Goal: Task Accomplishment & Management: Manage account settings

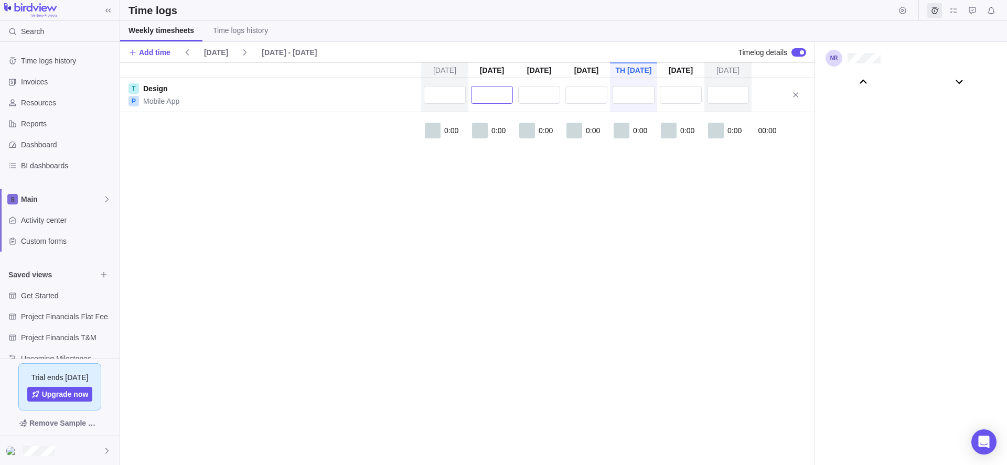
scroll to position [58351, 0]
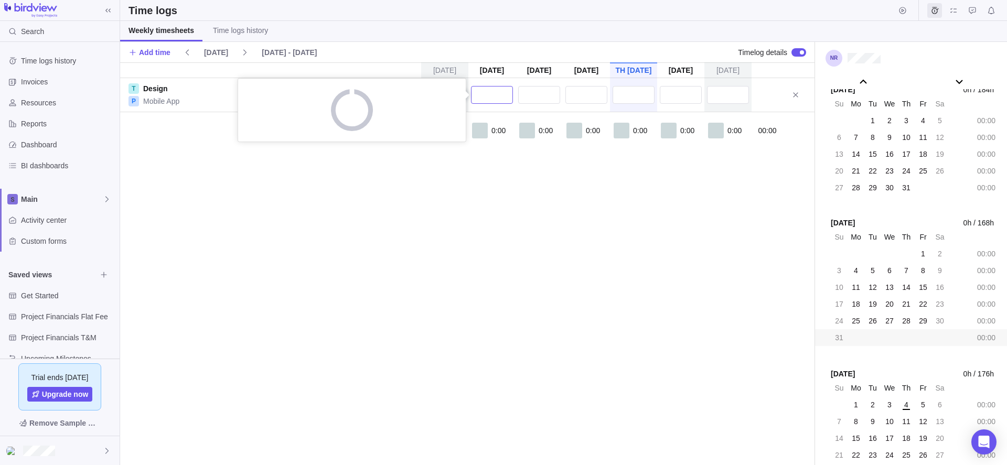
click at [484, 91] on input "text" at bounding box center [492, 95] width 42 height 18
click at [397, 124] on textarea at bounding box center [352, 119] width 207 height 39
click at [577, 285] on div "[DATE] [DATE] [DATE] [DATE] [DATE] [DATE] [DATE] T Design P Mobile App Descript…" at bounding box center [467, 263] width 695 height 403
click at [153, 50] on span "Add time" at bounding box center [154, 52] width 31 height 10
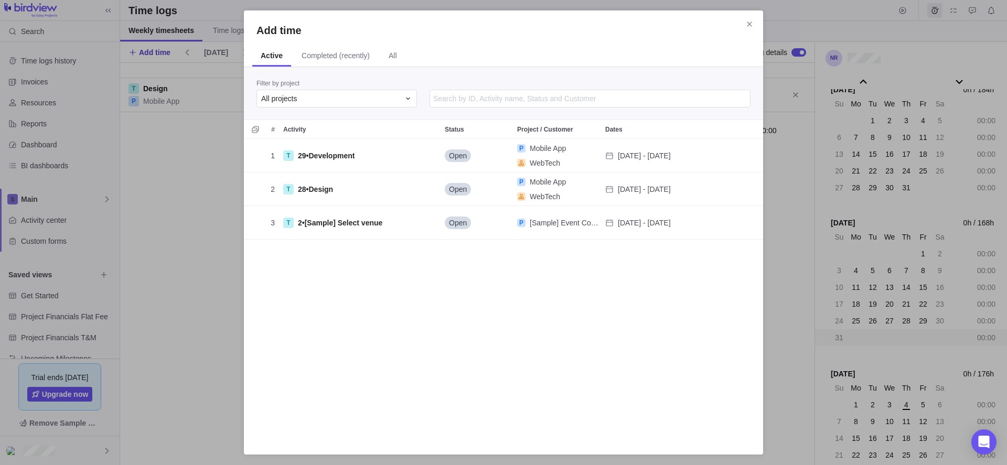
scroll to position [295, 512]
click at [311, 101] on div "All projects" at bounding box center [330, 98] width 139 height 10
click at [299, 175] on div "P Mobile App" at bounding box center [337, 180] width 160 height 19
click at [356, 61] on span "Completed (recently)" at bounding box center [335, 56] width 85 height 20
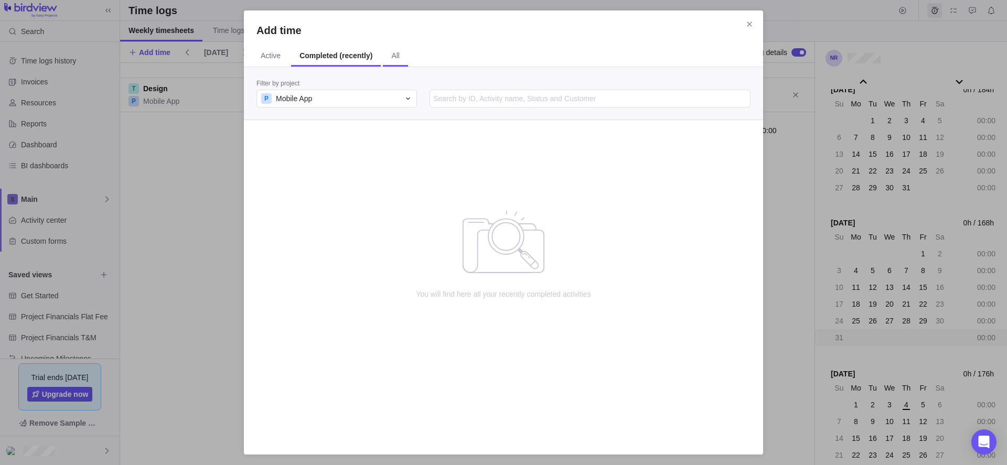
click at [389, 58] on span "All" at bounding box center [395, 56] width 25 height 20
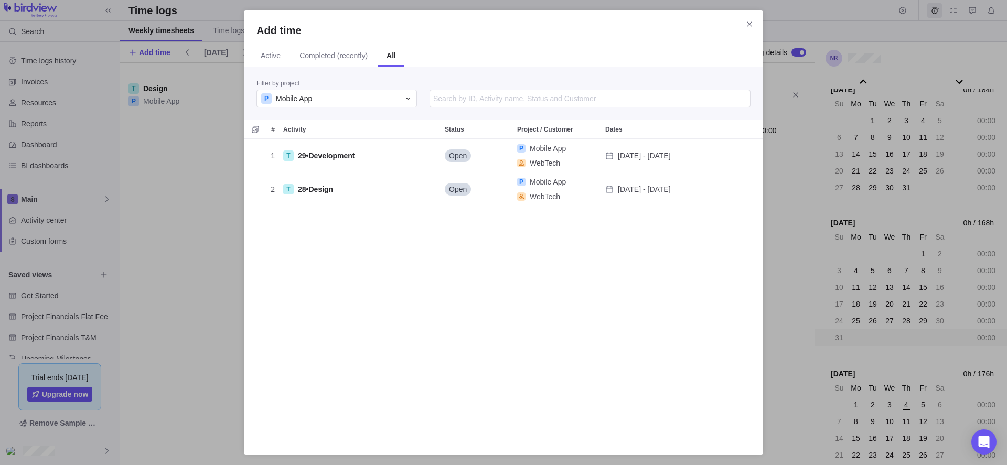
scroll to position [295, 512]
click at [262, 59] on span "Active" at bounding box center [271, 55] width 20 height 10
click at [751, 21] on icon "Close" at bounding box center [750, 24] width 8 height 8
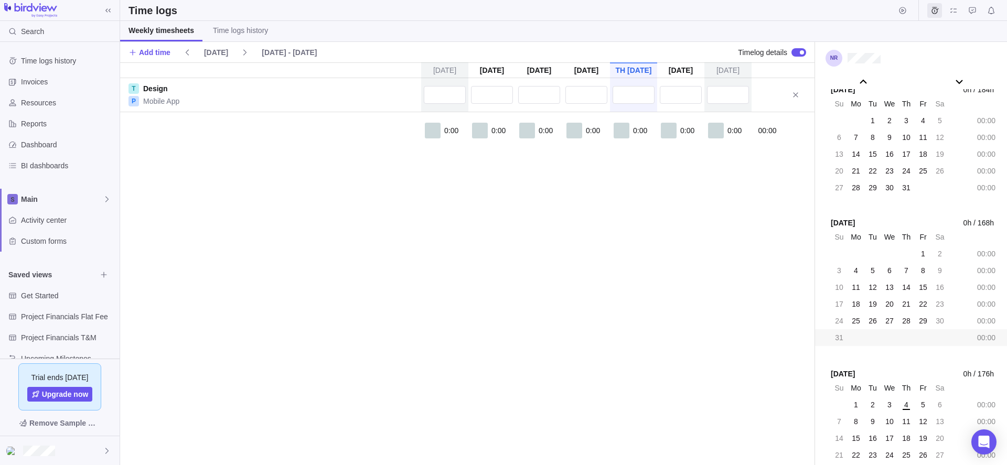
click at [581, 294] on div "[DATE] [DATE] [DATE] [DATE] [DATE] [DATE] [DATE] T Design P Mobile App 0:00 0:0…" at bounding box center [467, 263] width 695 height 403
click at [69, 121] on span "Dashboard" at bounding box center [68, 126] width 94 height 10
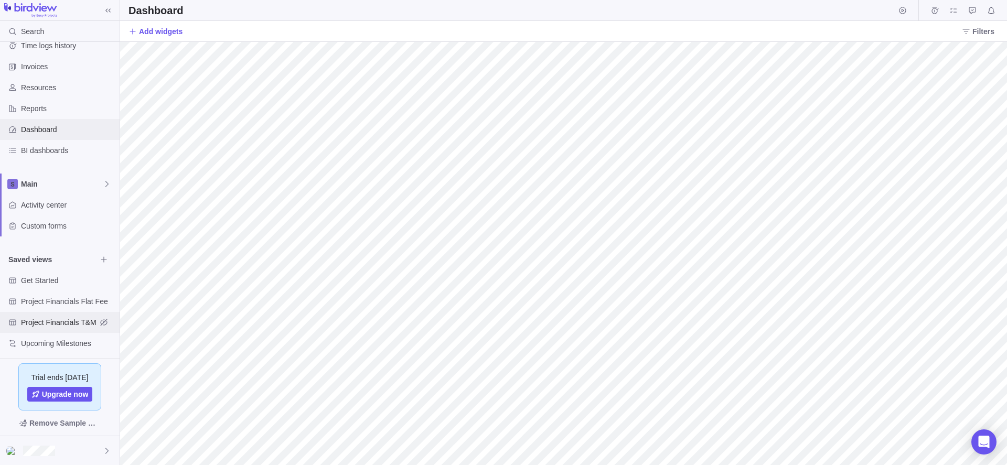
scroll to position [19, 0]
click at [45, 182] on span "Main" at bounding box center [62, 180] width 82 height 10
click at [44, 209] on span "Main" at bounding box center [60, 205] width 64 height 10
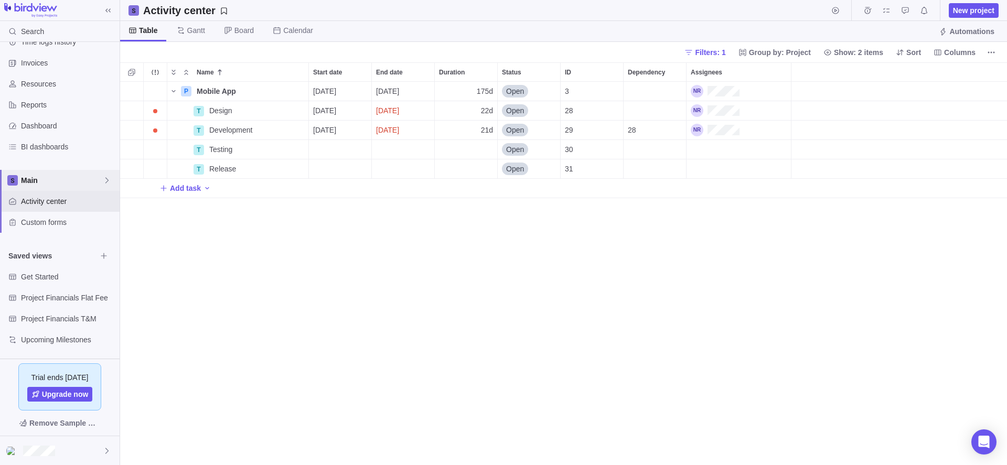
scroll to position [376, 879]
click at [715, 148] on div "Assignees" at bounding box center [739, 149] width 104 height 19
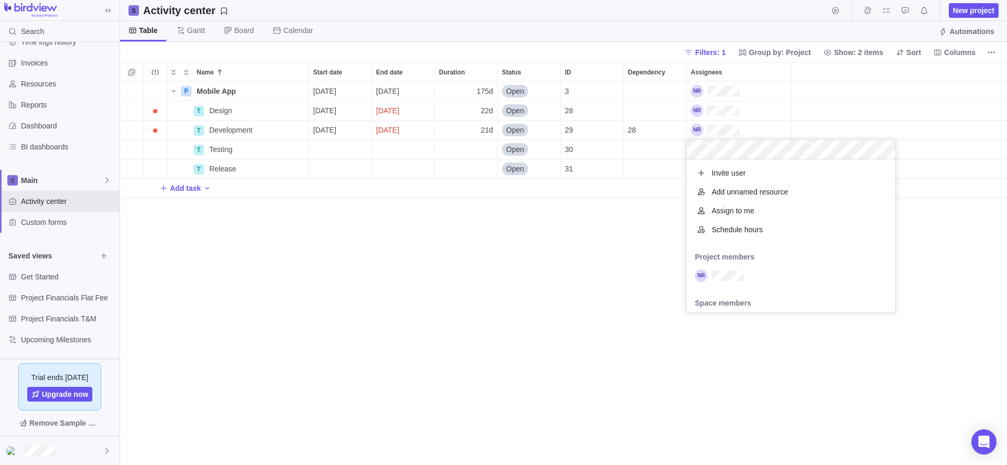
scroll to position [145, 201]
click at [725, 284] on div "grid" at bounding box center [791, 276] width 209 height 19
click at [656, 313] on div "Name Start date End date Duration Status ID Dependency Assignees P Mobile App D…" at bounding box center [563, 263] width 887 height 403
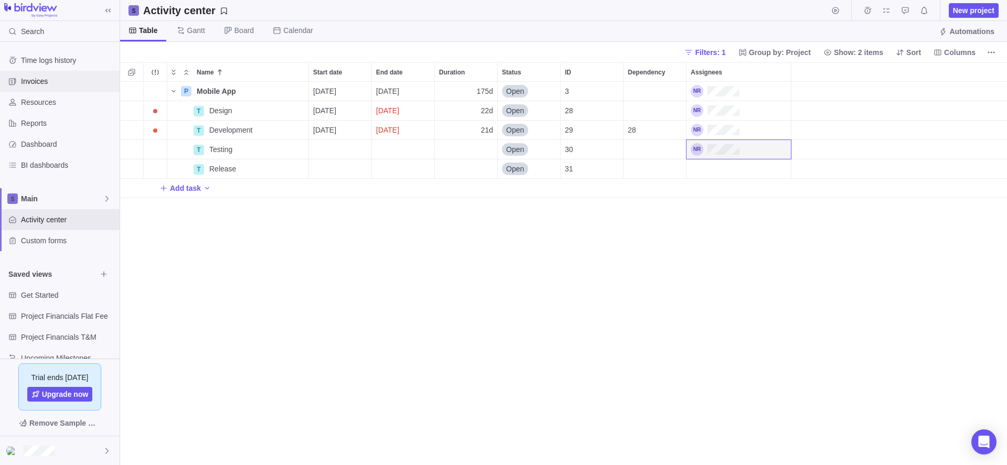
scroll to position [0, 0]
click at [59, 58] on span "Time logs history" at bounding box center [68, 61] width 94 height 10
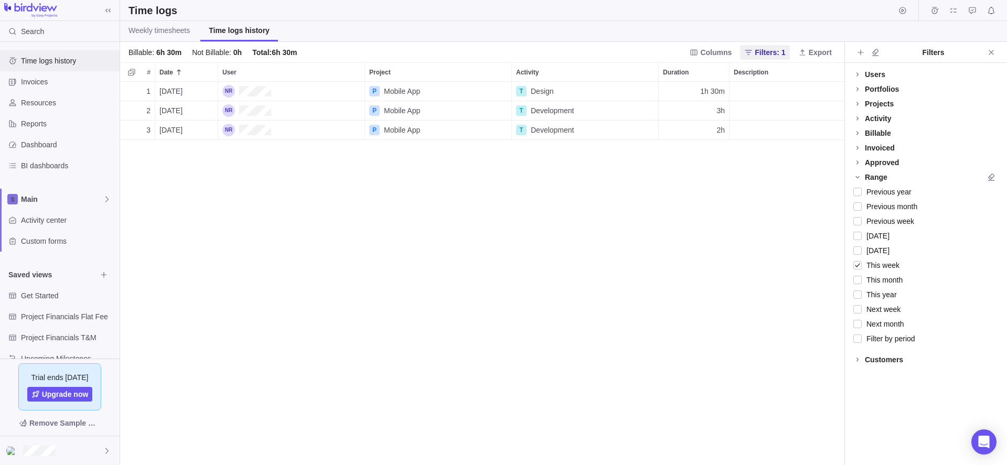
scroll to position [376, 717]
click at [164, 35] on span "Weekly timesheets" at bounding box center [159, 30] width 61 height 10
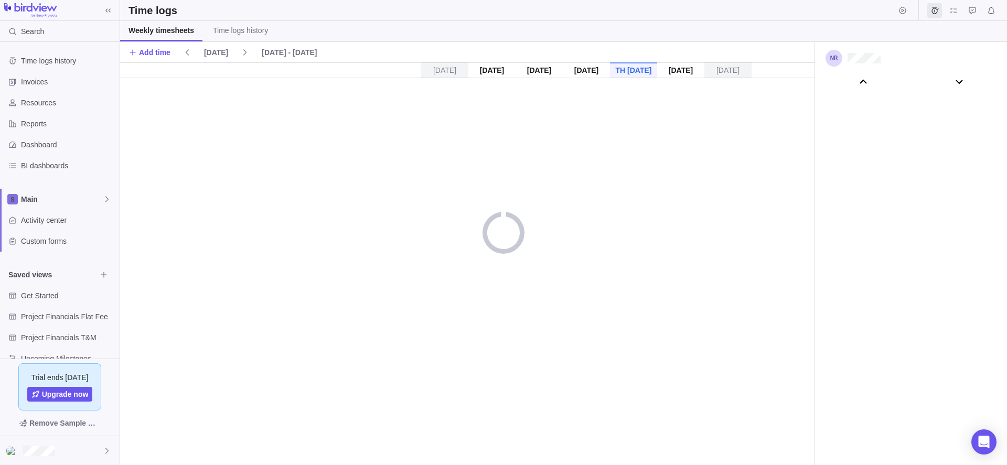
scroll to position [58351, 0]
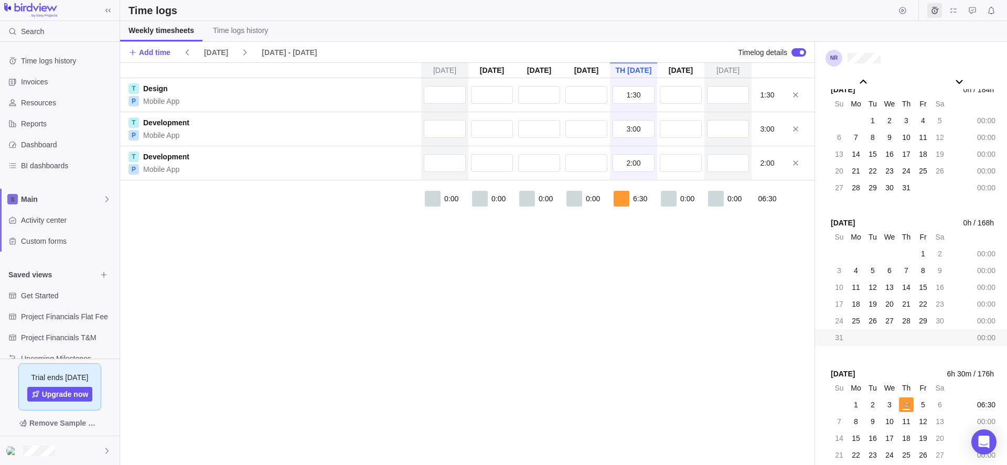
click at [253, 222] on div "0:00 0:00 0:00 0:00 6:30 0:00 0:00 06:30" at bounding box center [467, 211] width 695 height 60
click at [157, 54] on span "Add time" at bounding box center [154, 52] width 31 height 10
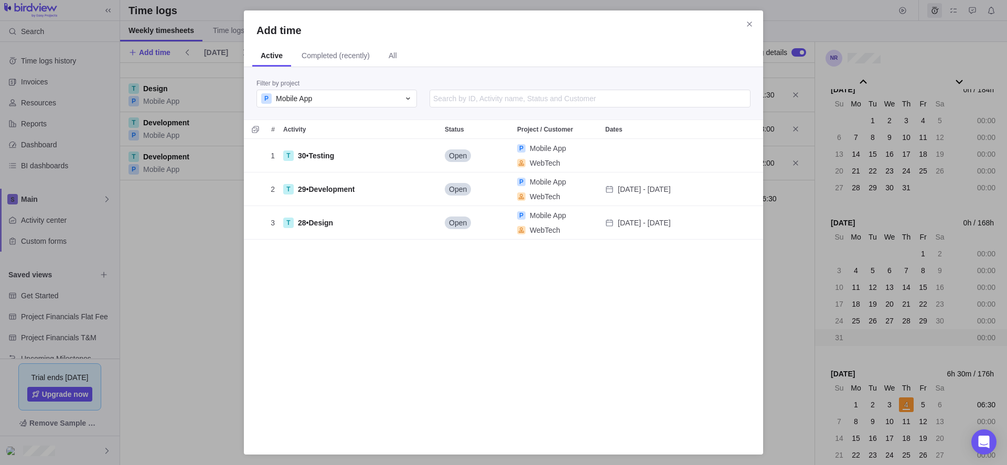
scroll to position [295, 512]
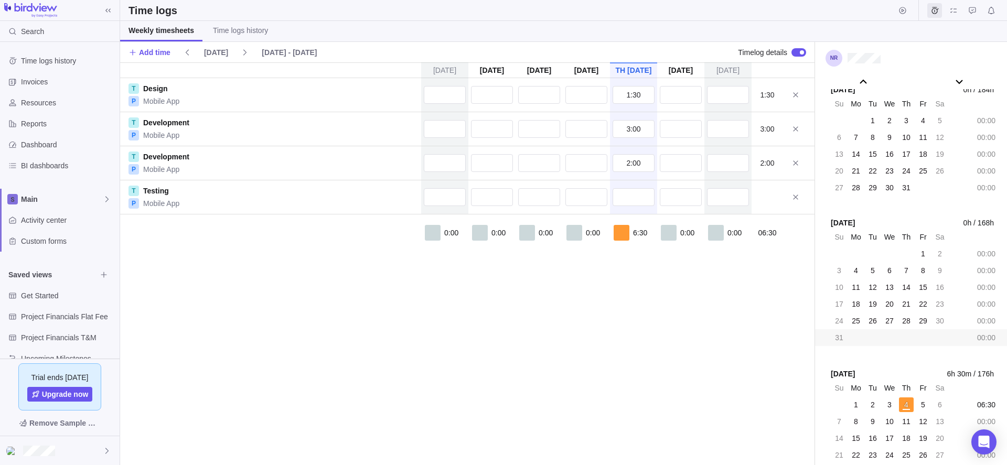
click at [354, 305] on div "[DATE] [DATE] [DATE] [DATE] [DATE] [DATE] [DATE] T Design P Mobile App 1:30 1:3…" at bounding box center [467, 263] width 695 height 403
click at [243, 32] on span "Time logs history" at bounding box center [240, 30] width 55 height 10
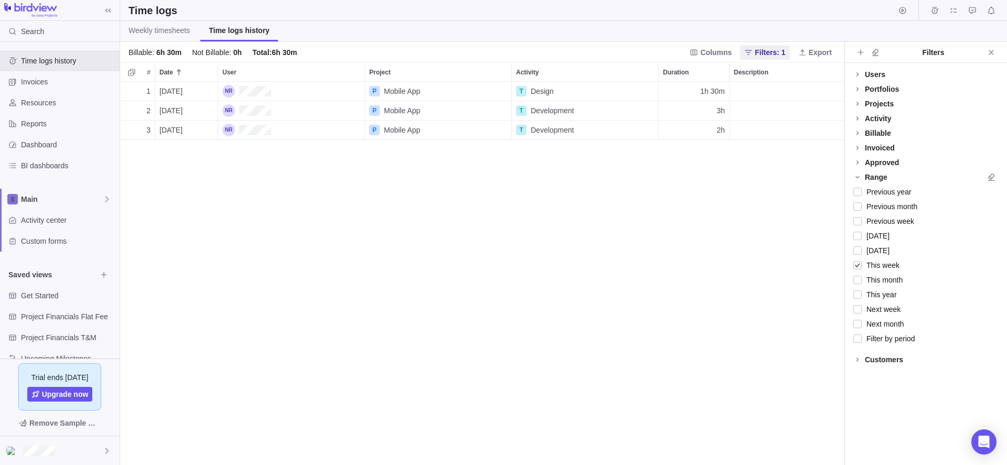
scroll to position [376, 717]
click at [163, 34] on span "Weekly timesheets" at bounding box center [159, 30] width 61 height 10
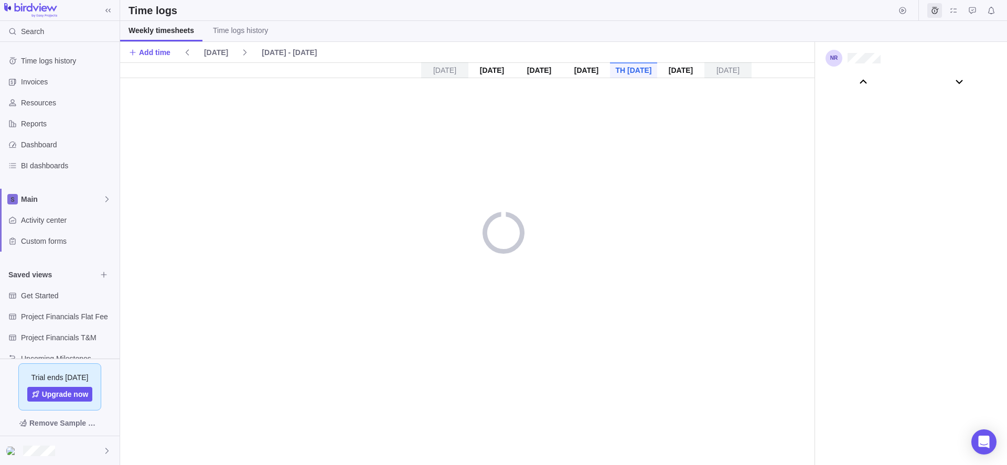
scroll to position [58351, 0]
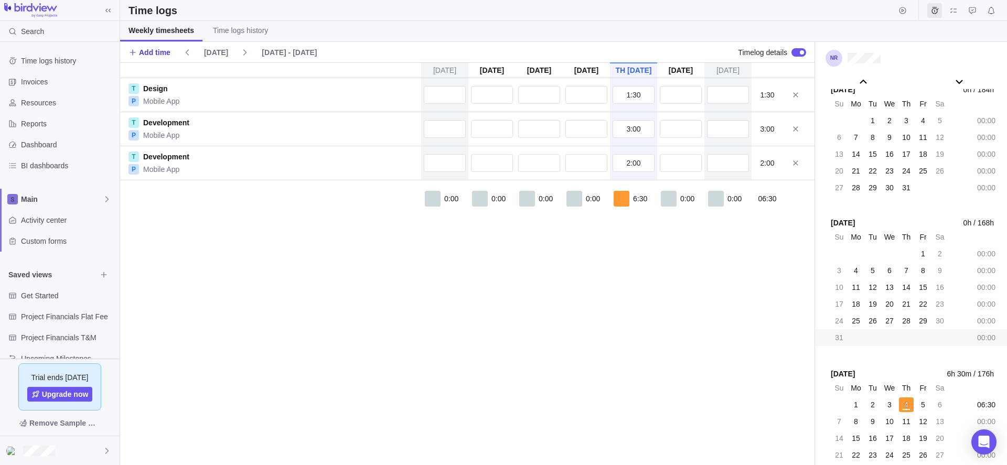
click at [168, 56] on span "Add time" at bounding box center [154, 52] width 31 height 10
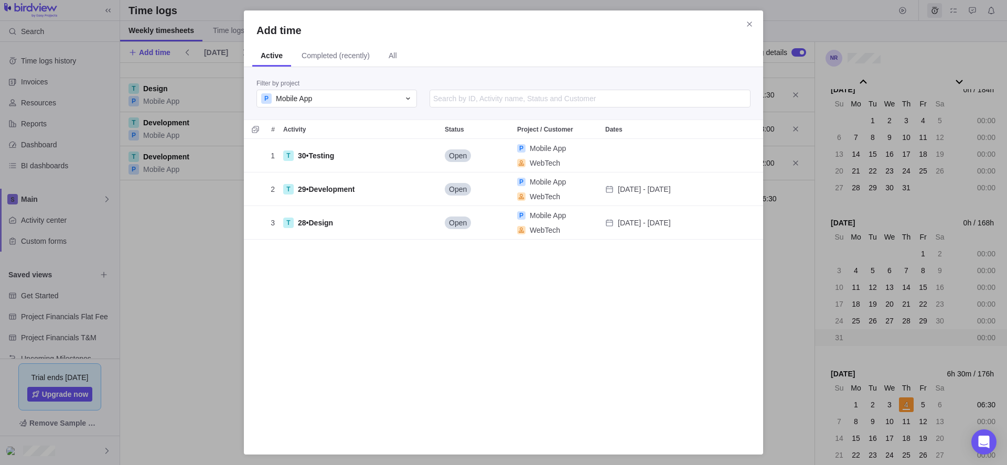
scroll to position [295, 512]
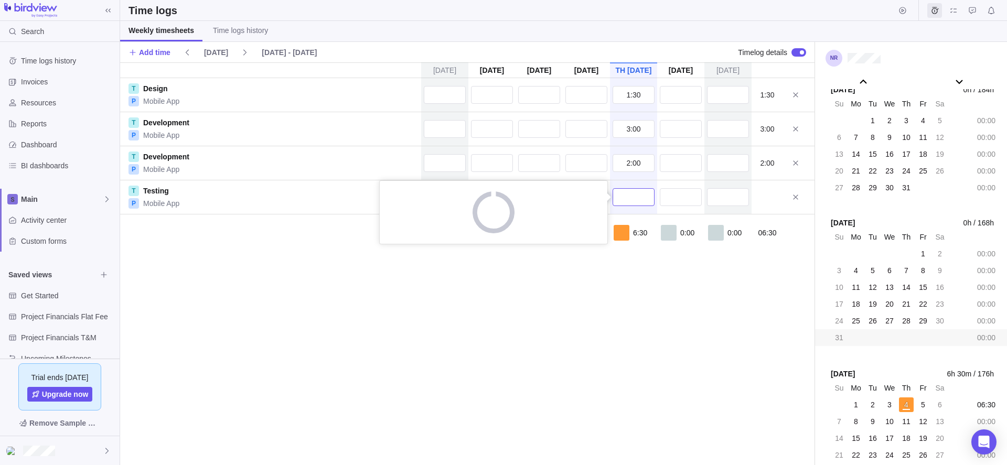
click at [631, 199] on input "text" at bounding box center [634, 197] width 42 height 18
type input "1:00"
click at [671, 305] on div "[DATE] [DATE] [DATE] [DATE] [DATE] [DATE] [DATE] T Design P Mobile App 1:30 1:3…" at bounding box center [467, 263] width 695 height 403
click at [638, 195] on input "1:00" at bounding box center [634, 197] width 42 height 18
click at [681, 282] on div "[DATE] [DATE] [DATE] [DATE] [DATE] [DATE] [DATE] T Design P Mobile App 1:30 1:3…" at bounding box center [467, 263] width 695 height 403
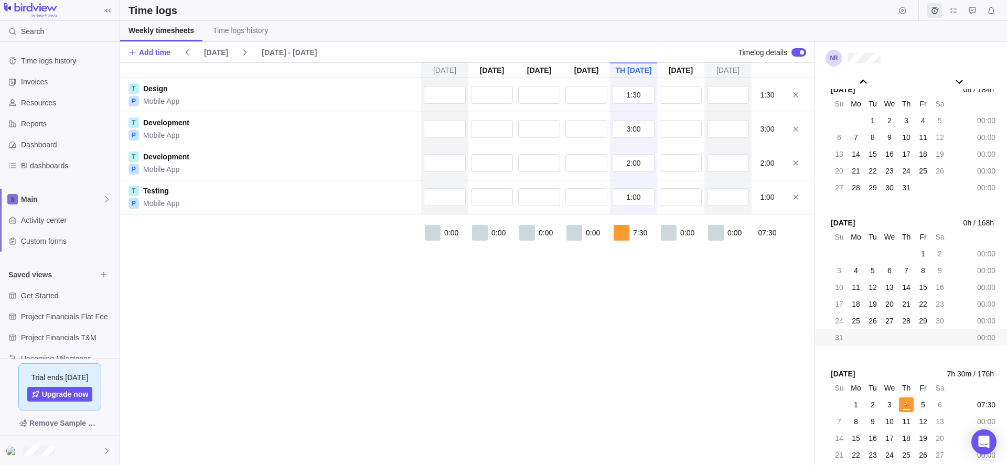
click at [681, 282] on div "[DATE] [DATE] [DATE] [DATE] [DATE] [DATE] [DATE] T Design P Mobile App 1:30 1:3…" at bounding box center [467, 263] width 695 height 403
click at [795, 50] on div at bounding box center [799, 52] width 15 height 8
click at [628, 196] on input "1:00" at bounding box center [634, 197] width 42 height 18
click at [658, 272] on div "0:00 0:00 0:00 0:00 7:30 0:00 0:00 07:30" at bounding box center [467, 245] width 695 height 60
click at [800, 55] on div at bounding box center [799, 52] width 15 height 8
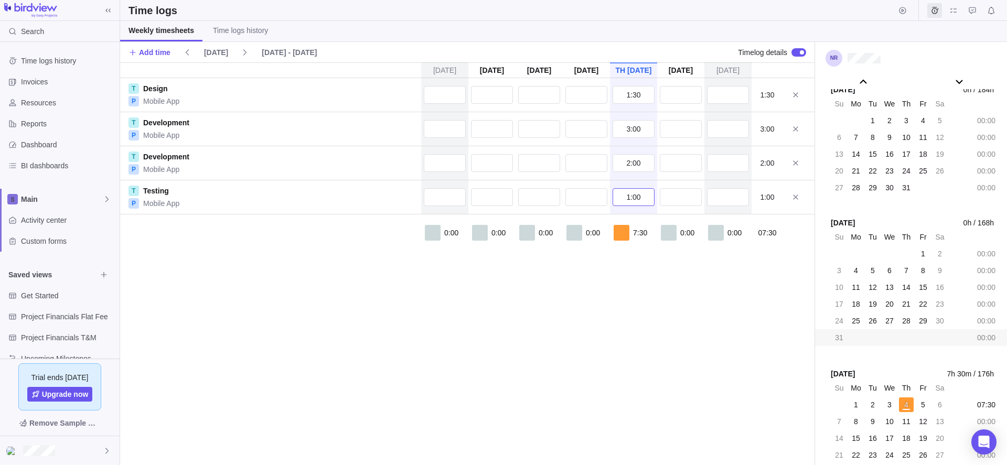
click at [645, 198] on input "1:00" at bounding box center [634, 197] width 42 height 18
click at [649, 339] on div "[DATE] [DATE] [DATE] [DATE] [DATE] [DATE] [DATE] T Design P Mobile App 1:30 1:3…" at bounding box center [467, 263] width 695 height 403
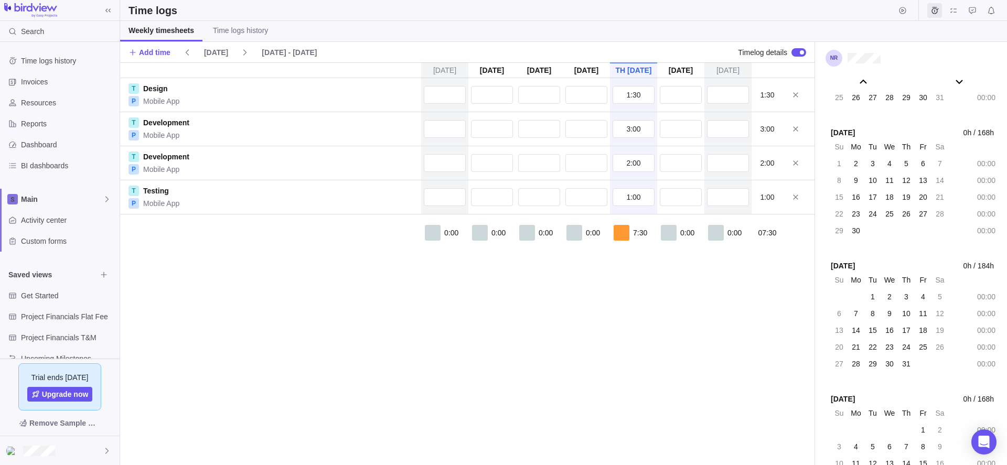
scroll to position [57948, 0]
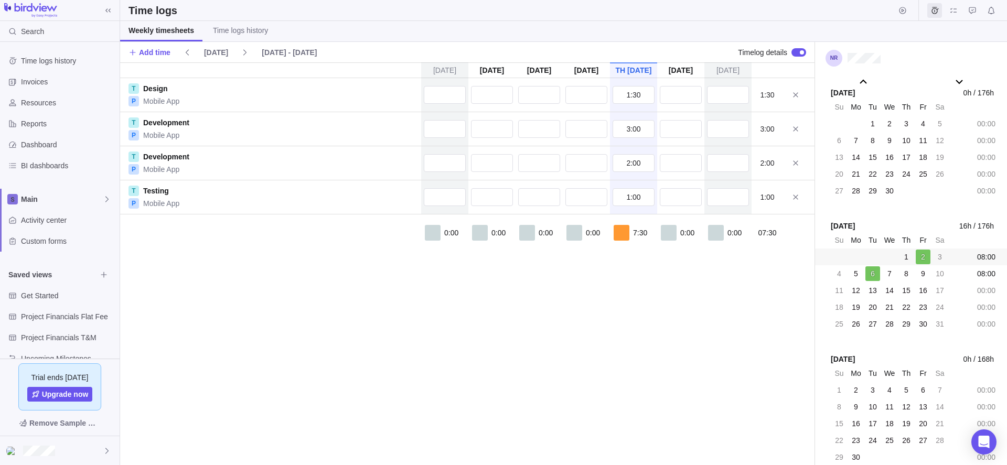
click at [929, 256] on div "2" at bounding box center [923, 257] width 15 height 15
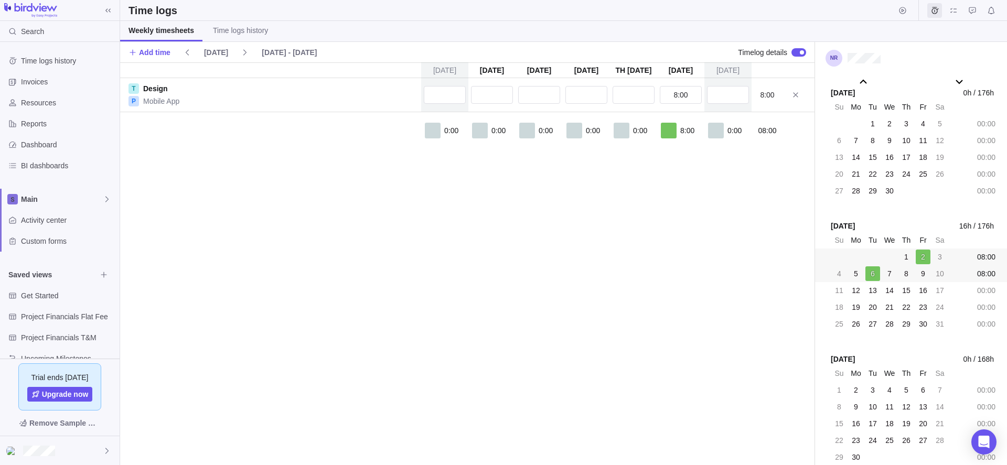
click at [874, 280] on div "6" at bounding box center [873, 274] width 15 height 15
click at [492, 96] on input "text" at bounding box center [492, 95] width 42 height 18
click at [536, 91] on div "[DATE] [DATE] [DATE] [DATE] [DATE] [DATE] [DATE] T Design P Mobile App Descript…" at bounding box center [467, 263] width 695 height 403
click at [536, 93] on input "8:00" at bounding box center [539, 95] width 42 height 18
click at [572, 94] on div "[DATE] [DATE] [DATE] [DATE] [DATE] [DATE] [DATE] T Design P Mobile App 8:00 Des…" at bounding box center [467, 263] width 695 height 403
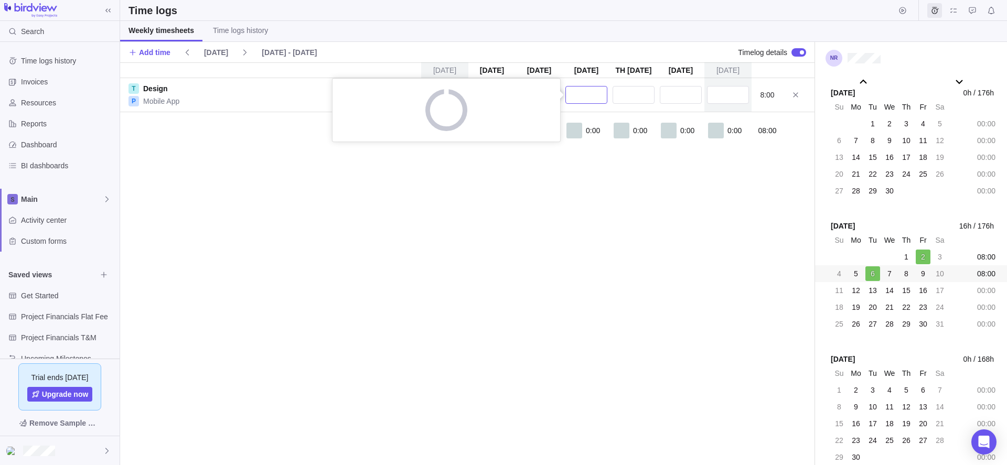
click at [572, 94] on input "text" at bounding box center [587, 95] width 42 height 18
click at [631, 92] on div "[DATE] [DATE] [DATE] [DATE] [DATE] [DATE] [DATE] T Design P Mobile App 8:00 Des…" at bounding box center [467, 263] width 695 height 403
click at [631, 92] on input "text" at bounding box center [634, 95] width 42 height 18
type input "8:00"
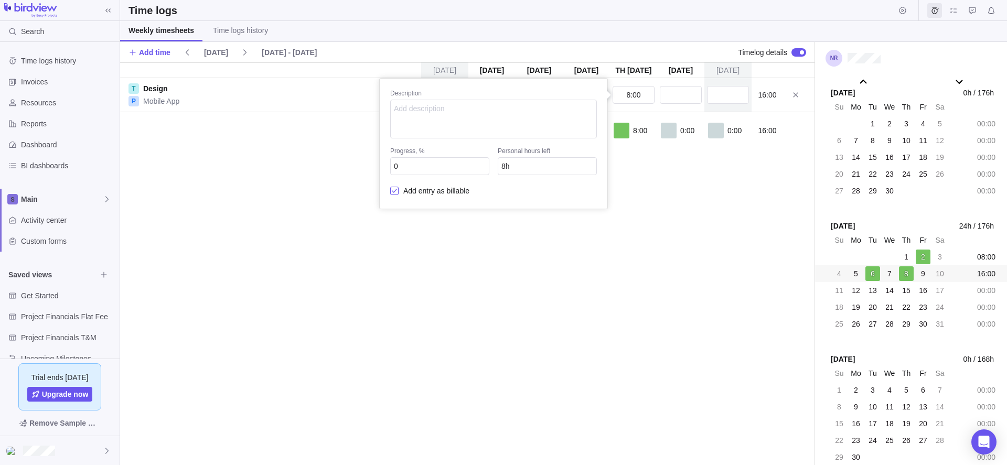
click at [551, 187] on div "Add entry as billable" at bounding box center [493, 191] width 207 height 15
click at [515, 170] on input "8h" at bounding box center [547, 166] width 99 height 18
type input "0h"
click at [622, 282] on div "[DATE] [DATE] [DATE] [DATE] [DATE] [DATE] [DATE] T Design P Mobile App 8:00 8:0…" at bounding box center [467, 263] width 695 height 403
click at [625, 130] on div at bounding box center [622, 131] width 16 height 16
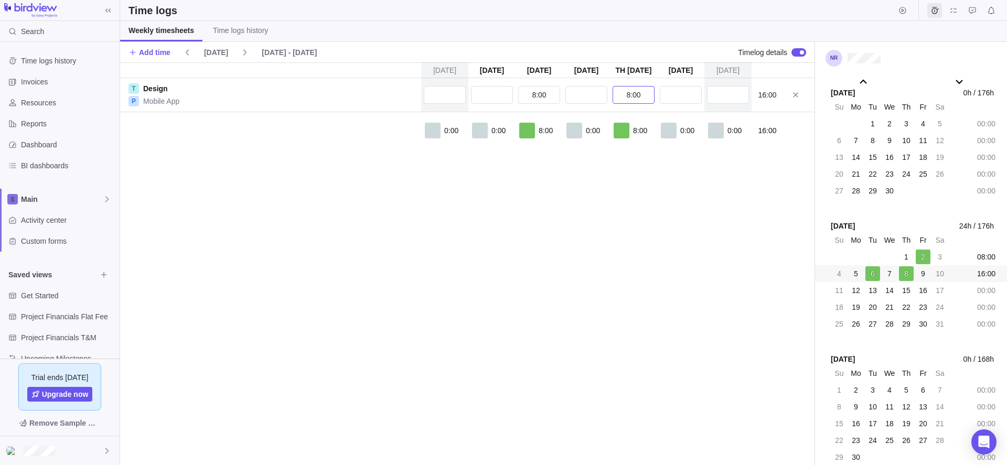
click at [640, 93] on input "8:00" at bounding box center [634, 95] width 42 height 18
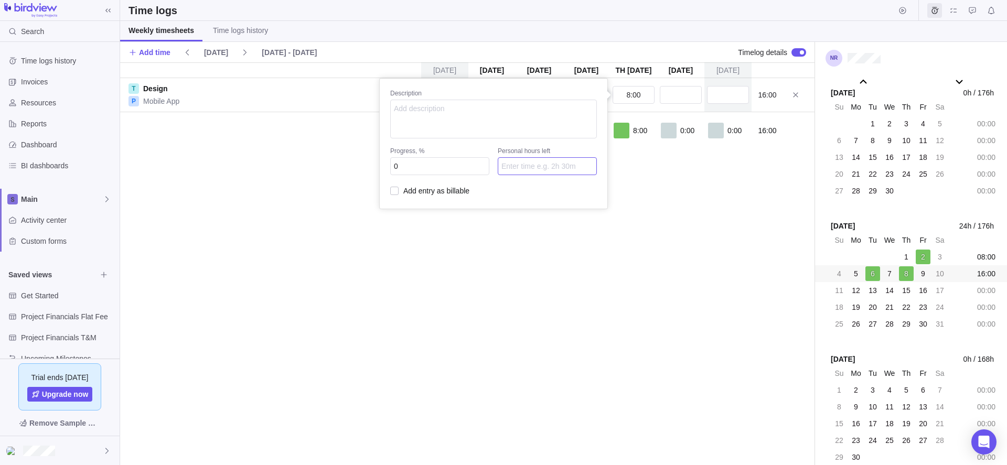
click at [569, 165] on input "Personal hours left" at bounding box center [547, 166] width 99 height 18
type input "0h"
click at [593, 252] on div "[DATE] [DATE] [DATE] [DATE] [DATE] [DATE] [DATE] T Design P Mobile App 8:00 8:0…" at bounding box center [467, 263] width 695 height 403
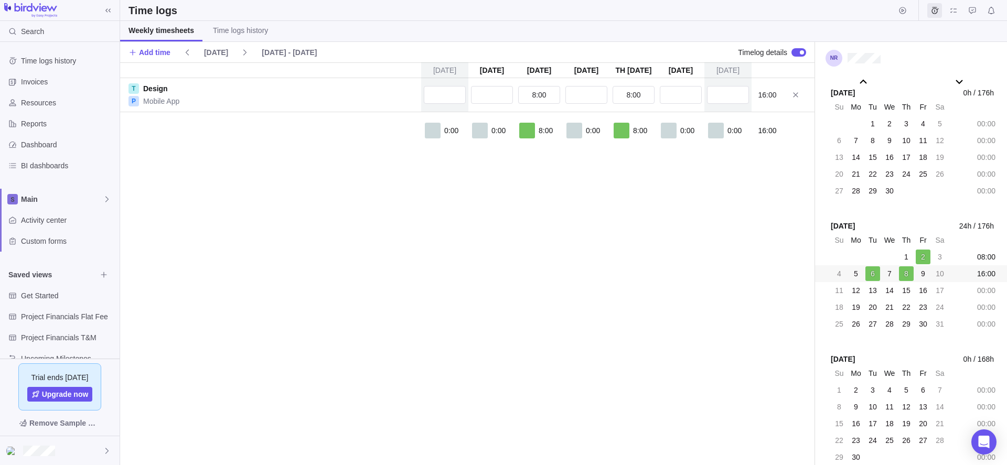
click at [623, 132] on div at bounding box center [622, 131] width 16 height 16
click at [633, 100] on input "8:00" at bounding box center [634, 95] width 42 height 18
click at [398, 168] on input "0" at bounding box center [439, 166] width 99 height 18
type input "100"
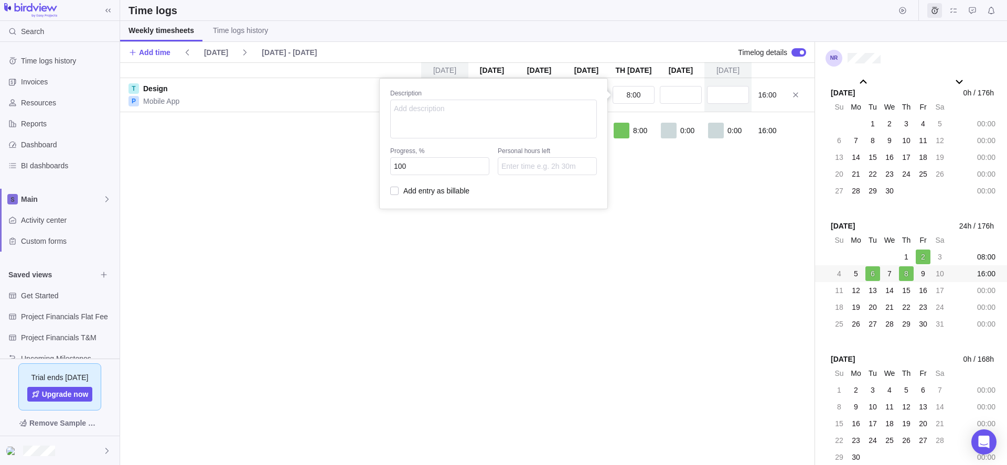
click at [411, 311] on div "[DATE] [DATE] [DATE] [DATE] [DATE] [DATE] [DATE] T Design P Mobile App 8:00 8:0…" at bounding box center [467, 263] width 695 height 403
click at [633, 99] on input "8:00" at bounding box center [634, 95] width 42 height 18
click at [678, 281] on div "[DATE] [DATE] [DATE] [DATE] [DATE] [DATE] [DATE] T Design P Mobile App 8:00 8:0…" at bounding box center [467, 263] width 695 height 403
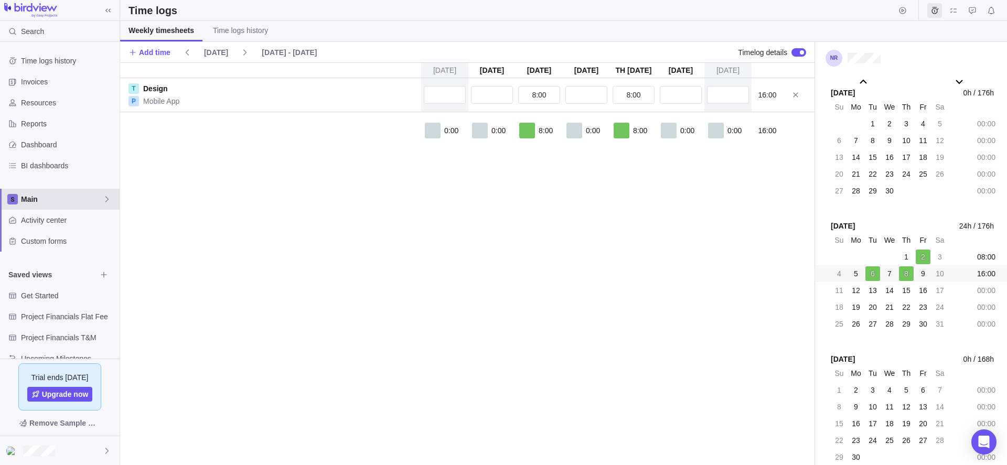
click at [82, 194] on span "Main" at bounding box center [62, 199] width 82 height 10
click at [78, 225] on span "Main" at bounding box center [60, 224] width 64 height 10
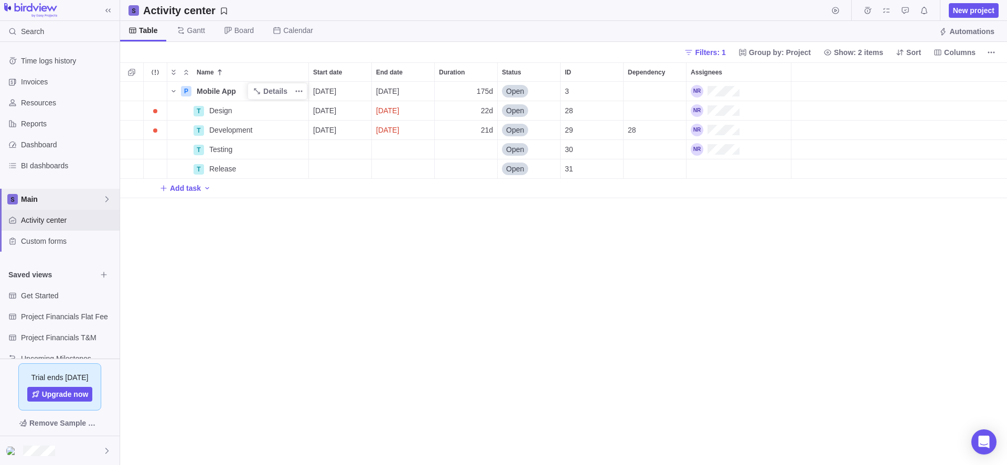
scroll to position [376, 879]
click at [193, 35] on span "Gantt" at bounding box center [196, 30] width 18 height 10
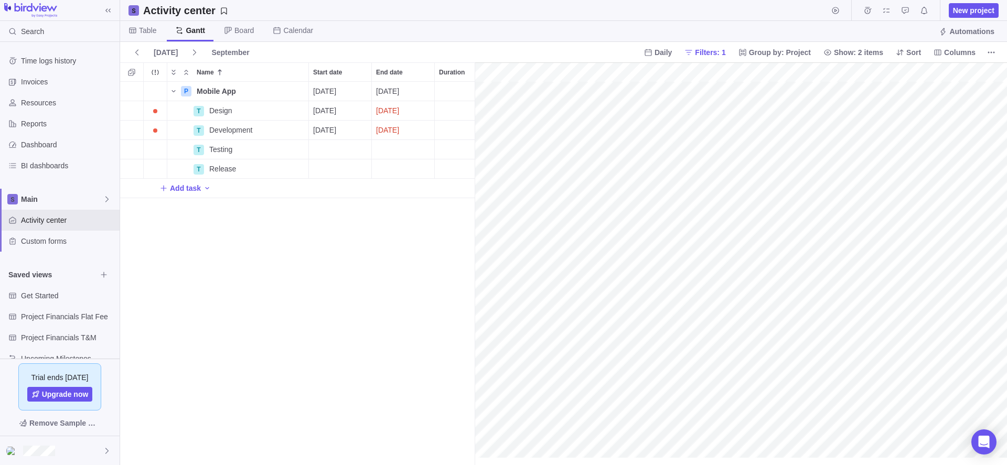
scroll to position [0, 5531]
click at [243, 34] on span "Board" at bounding box center [244, 30] width 19 height 10
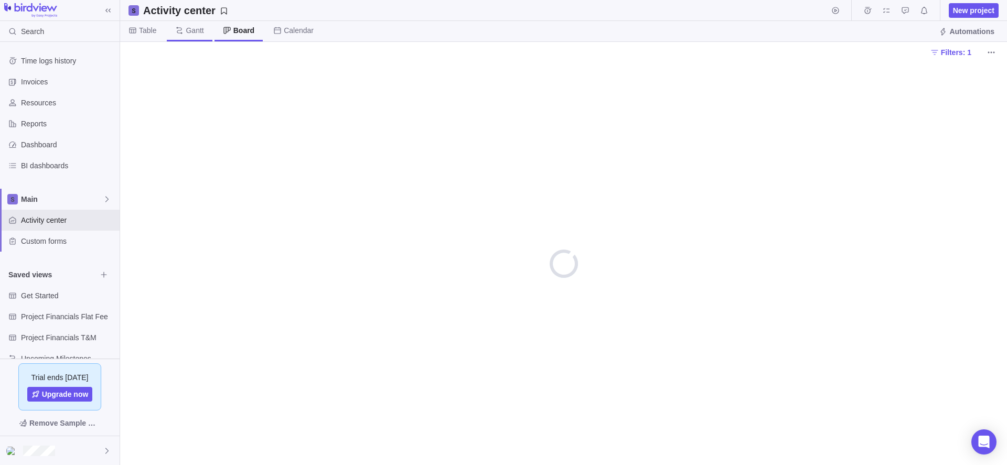
click at [196, 33] on span "Gantt" at bounding box center [195, 30] width 18 height 10
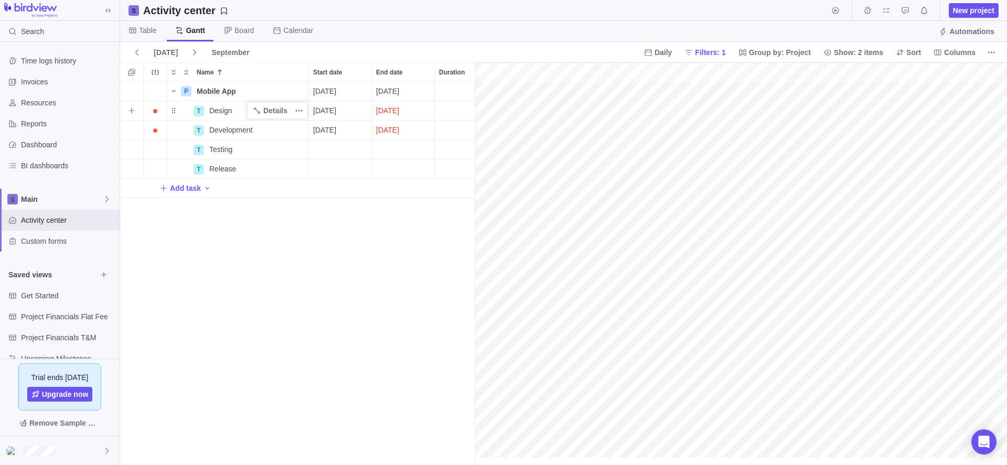
click at [231, 110] on span "Design" at bounding box center [220, 110] width 23 height 10
click at [247, 133] on div "P Mobile App Details [DATE] [DATE] 175d Open 3 T Design [DATE] [DATE] 22d Open …" at bounding box center [297, 274] width 355 height 384
click at [259, 133] on icon "Name" at bounding box center [257, 130] width 8 height 8
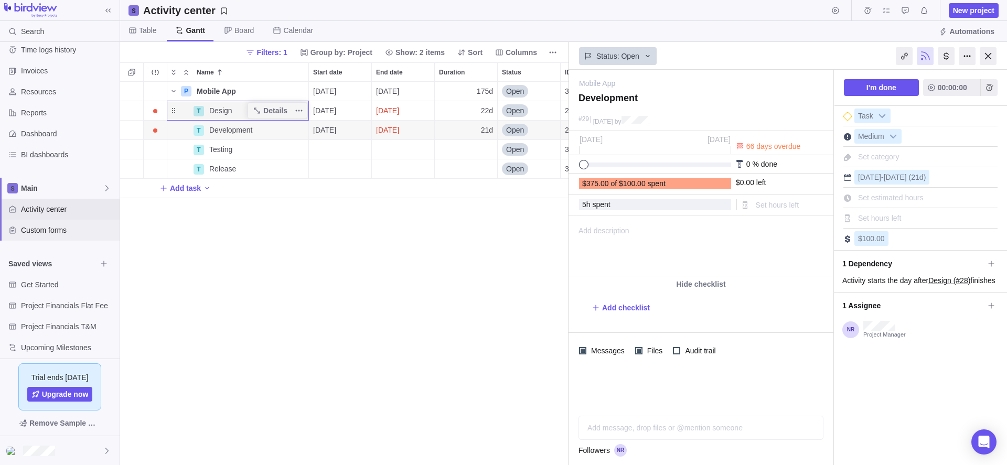
scroll to position [19, 0]
click at [56, 225] on span "Custom forms" at bounding box center [68, 222] width 94 height 10
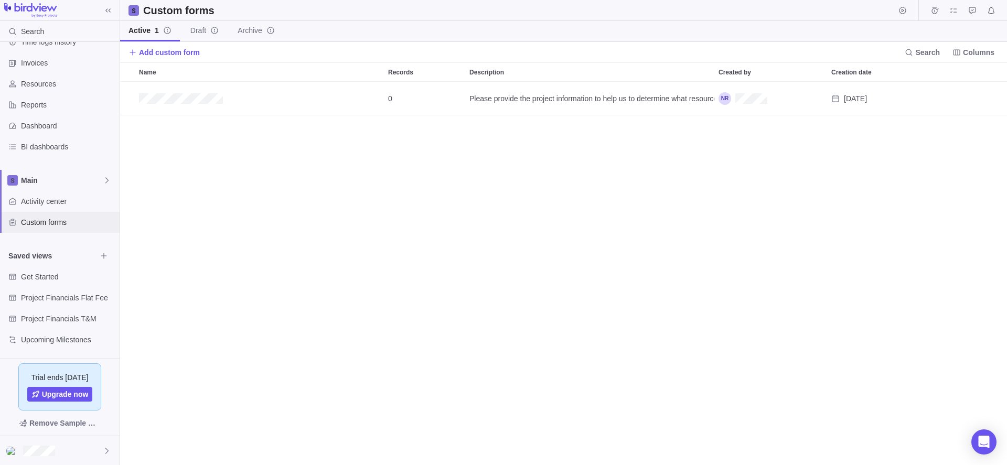
scroll to position [376, 879]
click at [56, 204] on span "Activity center" at bounding box center [68, 201] width 94 height 10
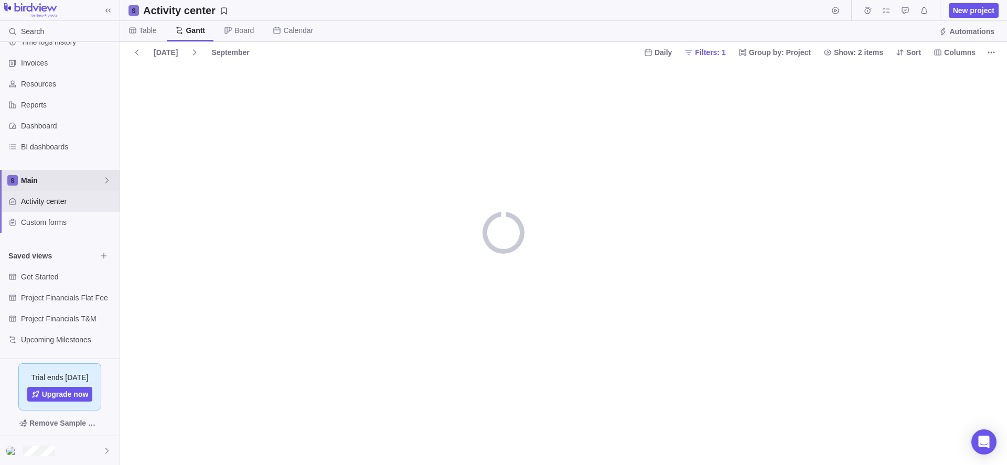
click at [62, 185] on span "Main" at bounding box center [62, 180] width 82 height 10
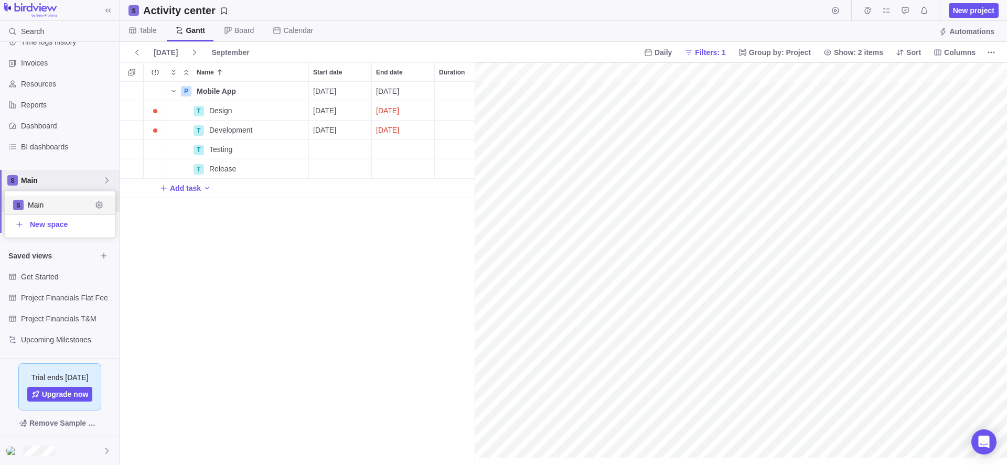
scroll to position [0, 5531]
click at [230, 275] on body "Search Time logs history Invoices Resources Reports Dashboard BI dashboards Mai…" at bounding box center [503, 232] width 1007 height 465
click at [55, 298] on span "Project Financials Flat Fee" at bounding box center [59, 298] width 76 height 10
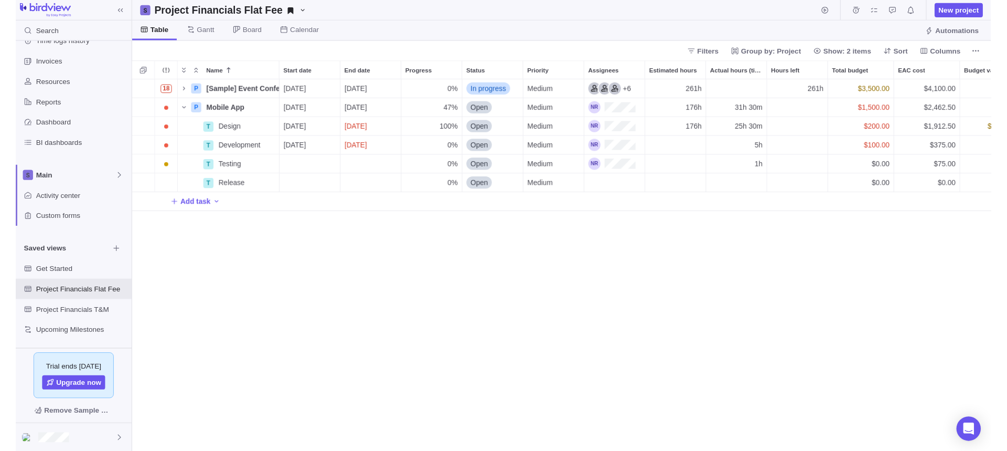
scroll to position [361, 879]
